Goal: Find specific page/section: Find specific page/section

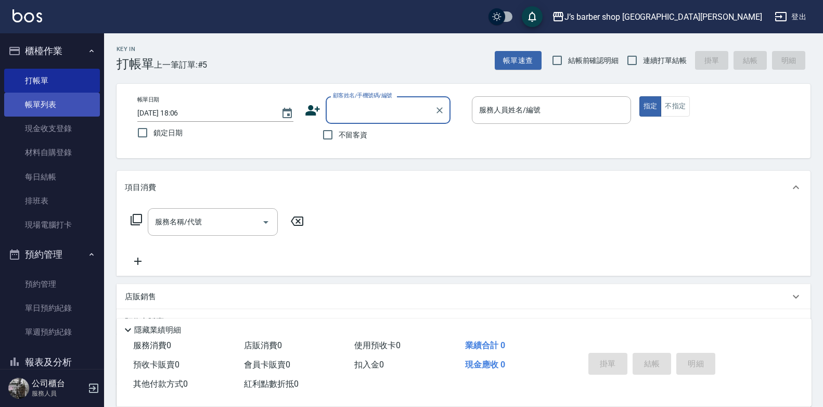
click at [43, 98] on link "帳單列表" at bounding box center [52, 105] width 96 height 24
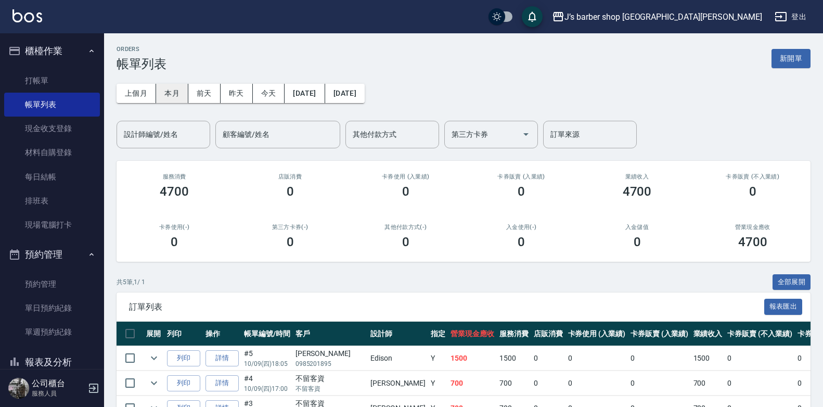
click at [180, 95] on button "本月" at bounding box center [172, 93] width 32 height 19
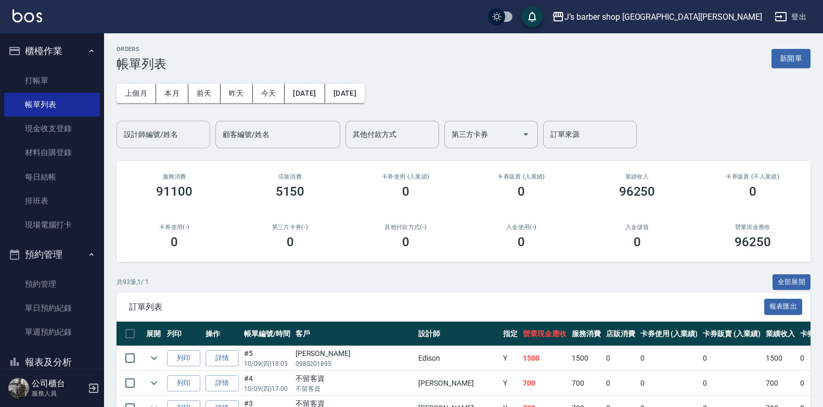
click at [184, 130] on input "設計師編號/姓名" at bounding box center [163, 134] width 84 height 18
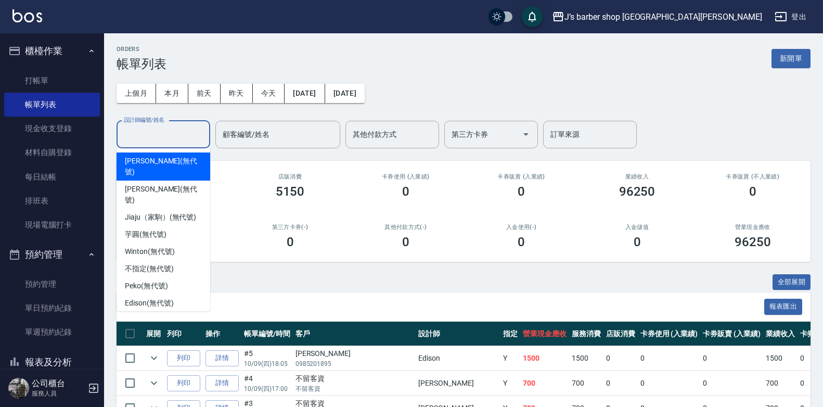
click at [173, 156] on span "[PERSON_NAME] (無代號)" at bounding box center [163, 167] width 77 height 22
type input "[PERSON_NAME](無代號)"
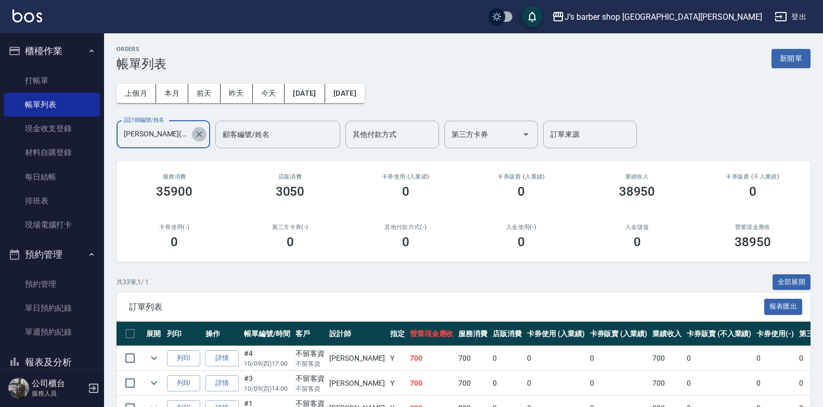
click at [202, 135] on icon "Clear" at bounding box center [199, 134] width 10 height 10
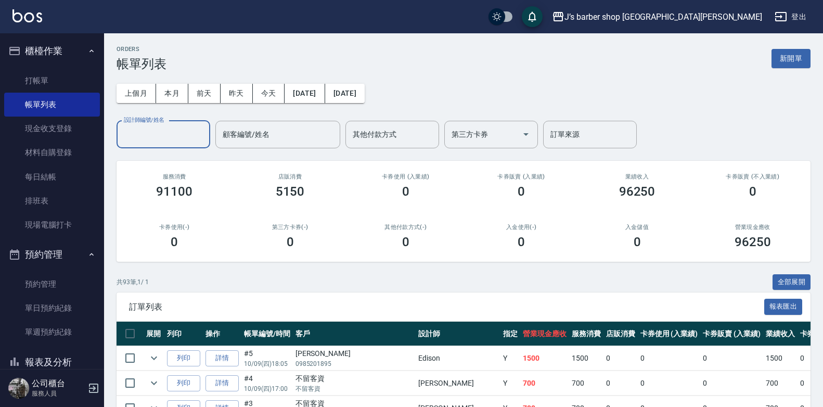
click at [150, 138] on input "設計師編號/姓名" at bounding box center [163, 134] width 84 height 18
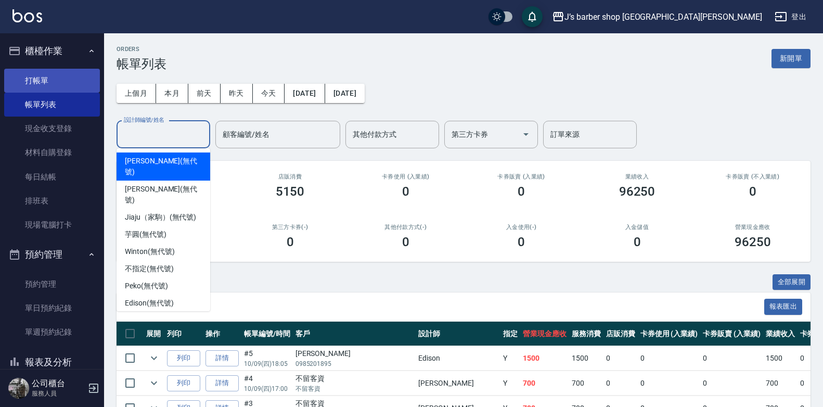
click at [47, 86] on link "打帳單" at bounding box center [52, 81] width 96 height 24
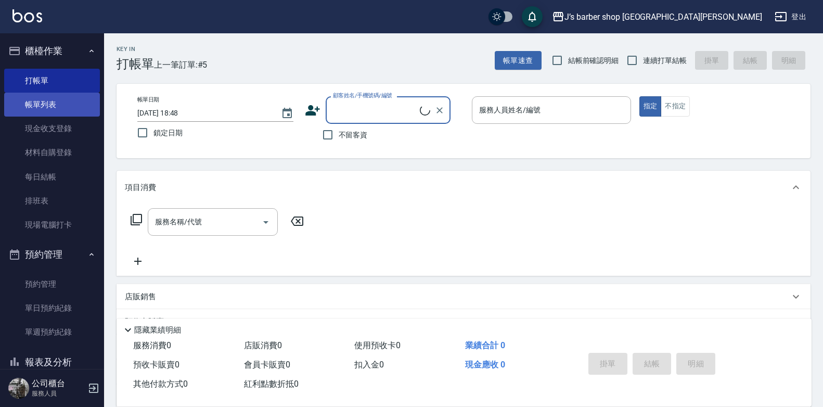
click at [48, 103] on link "帳單列表" at bounding box center [52, 105] width 96 height 24
